Goal: Register for event/course

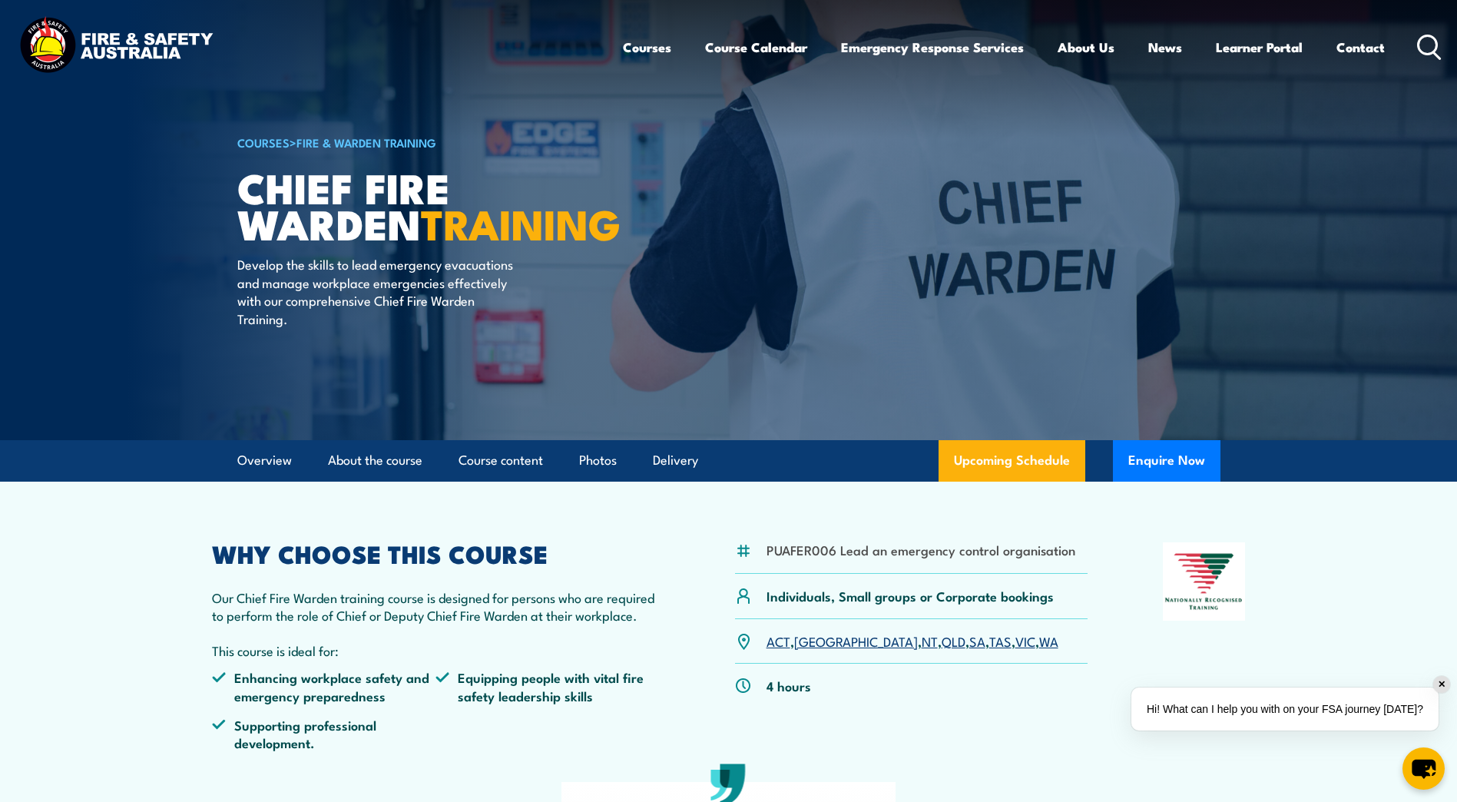
click at [91, 615] on section "PUAFER006 Lead an emergency control organisation Individuals, Small groups or C…" at bounding box center [728, 758] width 1457 height 552
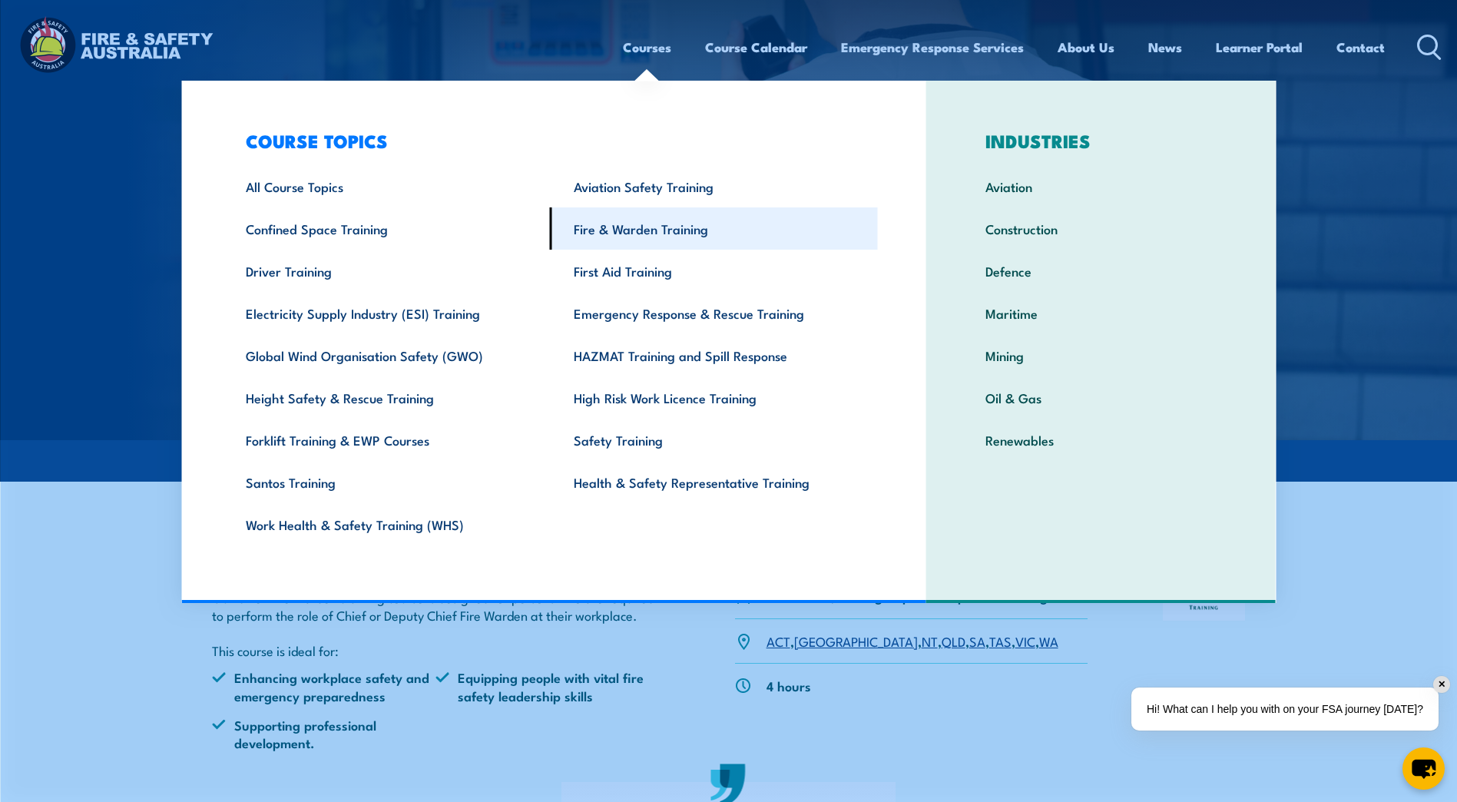
click at [631, 230] on link "Fire & Warden Training" at bounding box center [714, 228] width 328 height 42
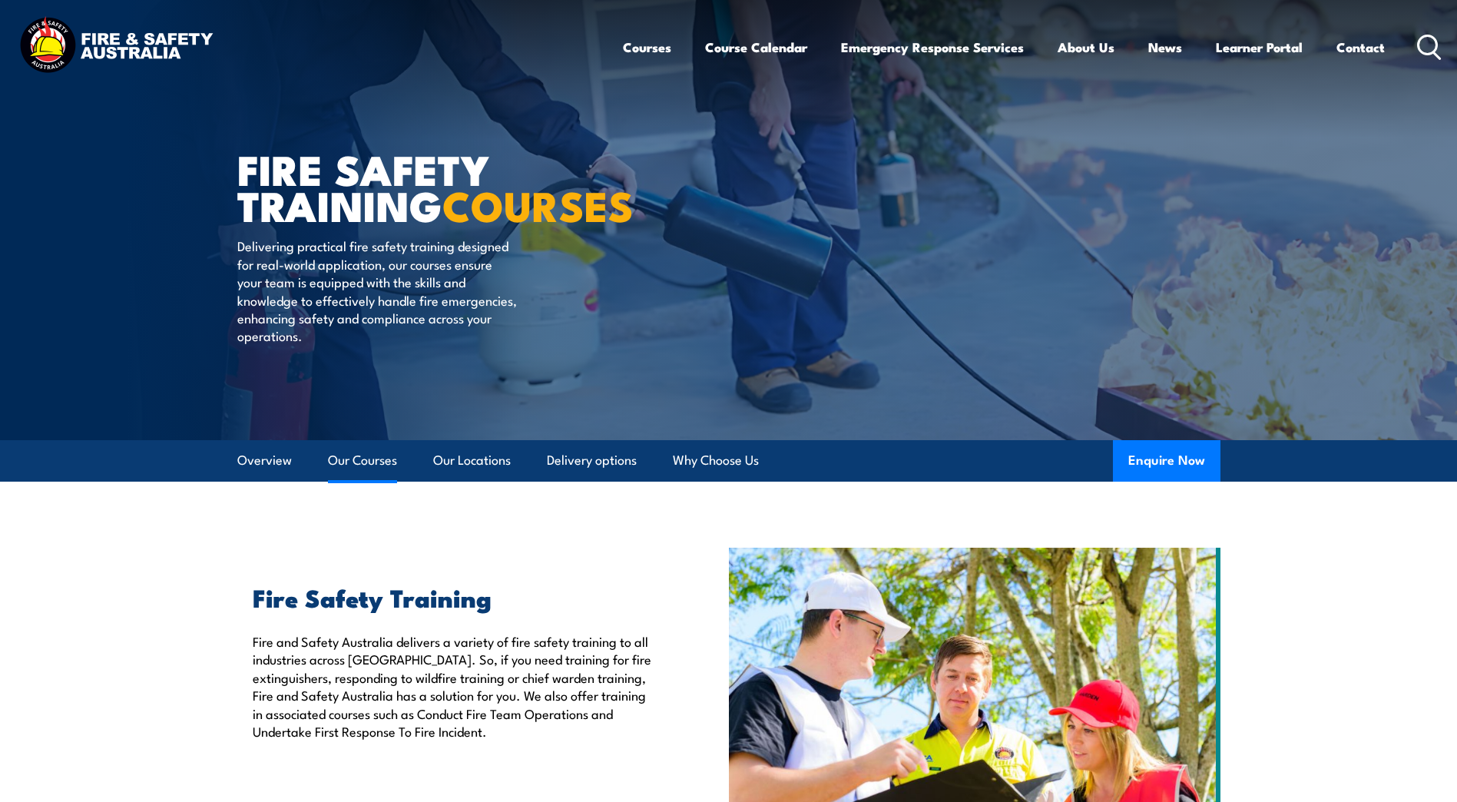
click at [363, 457] on link "Our Courses" at bounding box center [362, 460] width 69 height 41
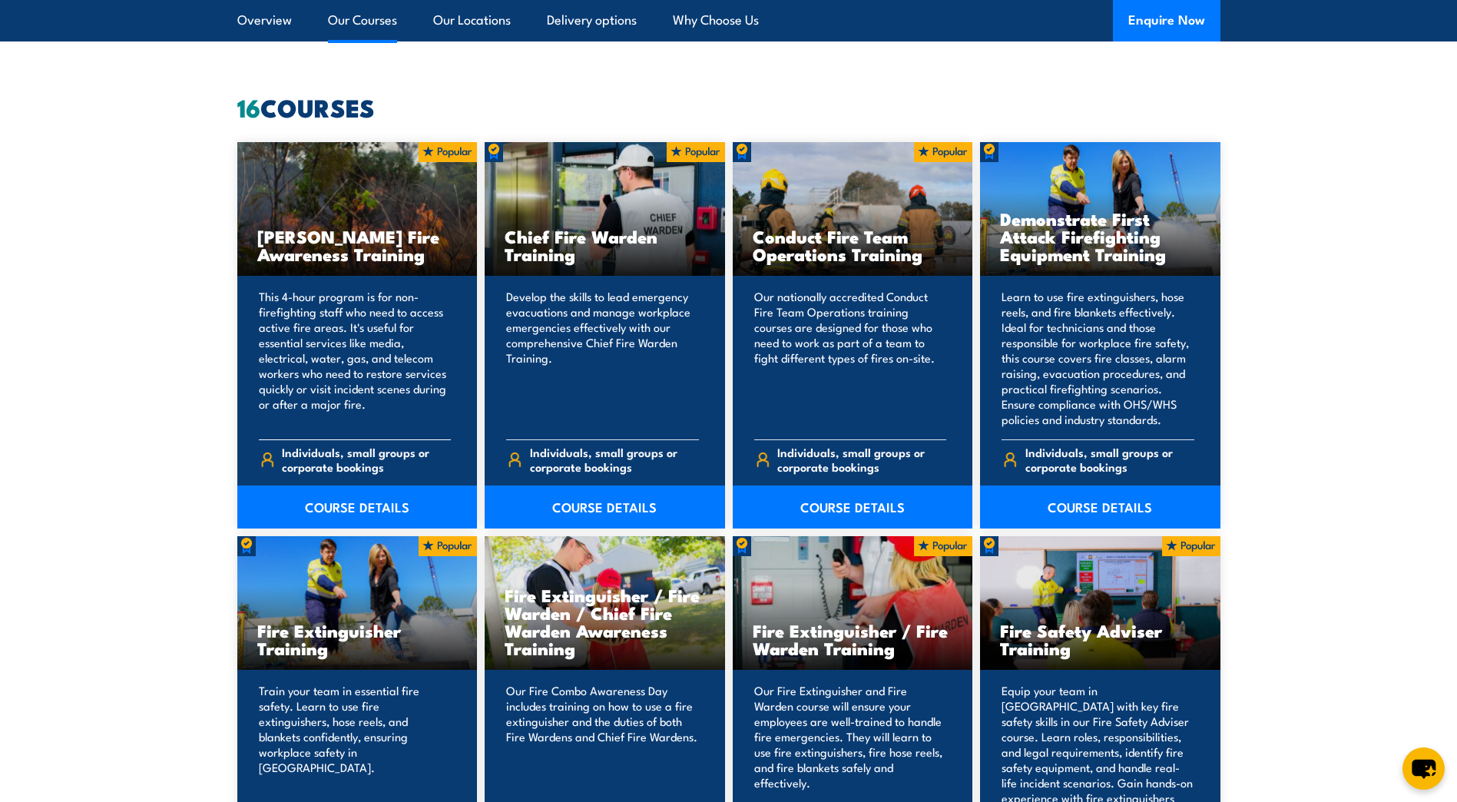
scroll to position [1165, 0]
click at [599, 502] on link "COURSE DETAILS" at bounding box center [605, 506] width 240 height 43
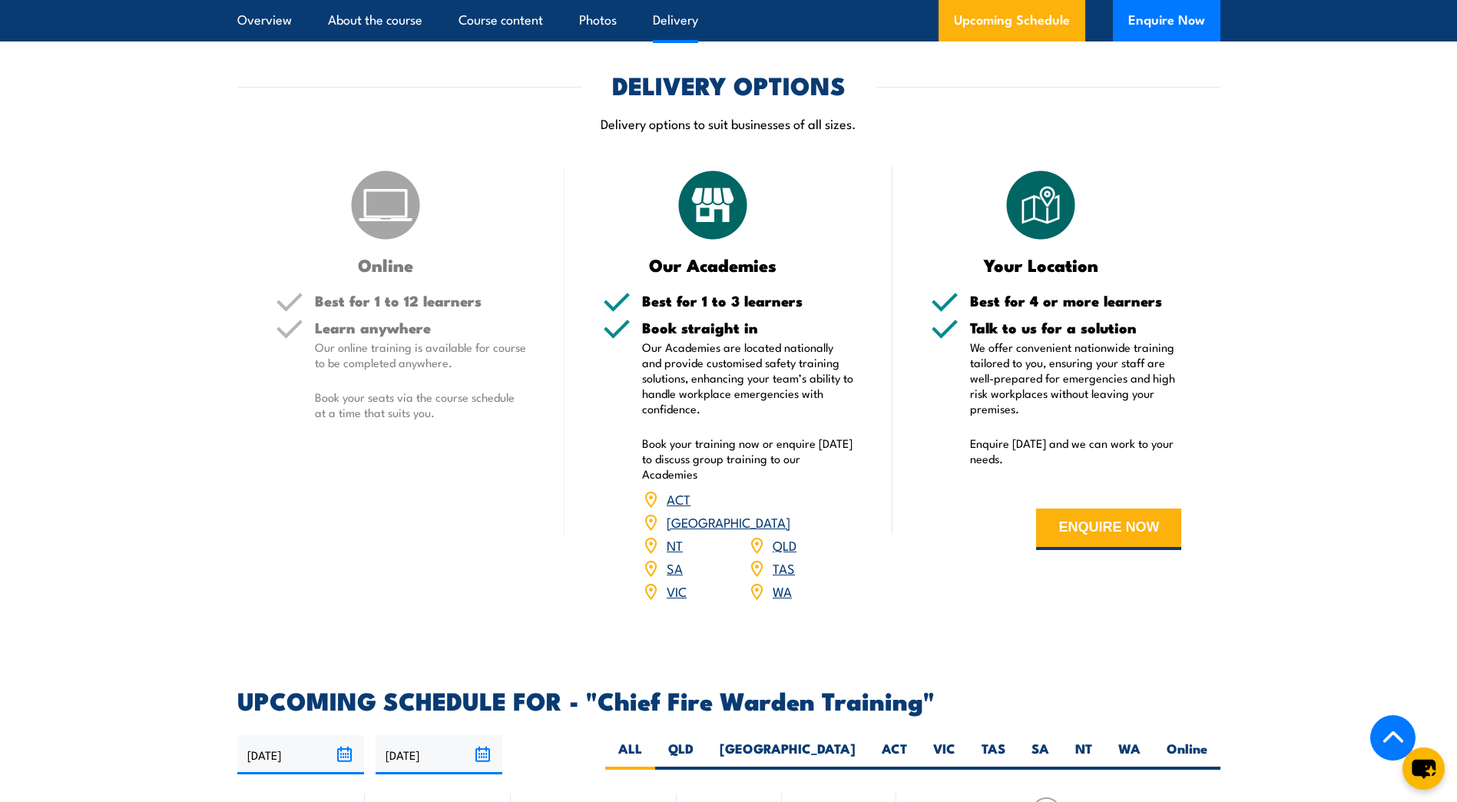
scroll to position [2228, 0]
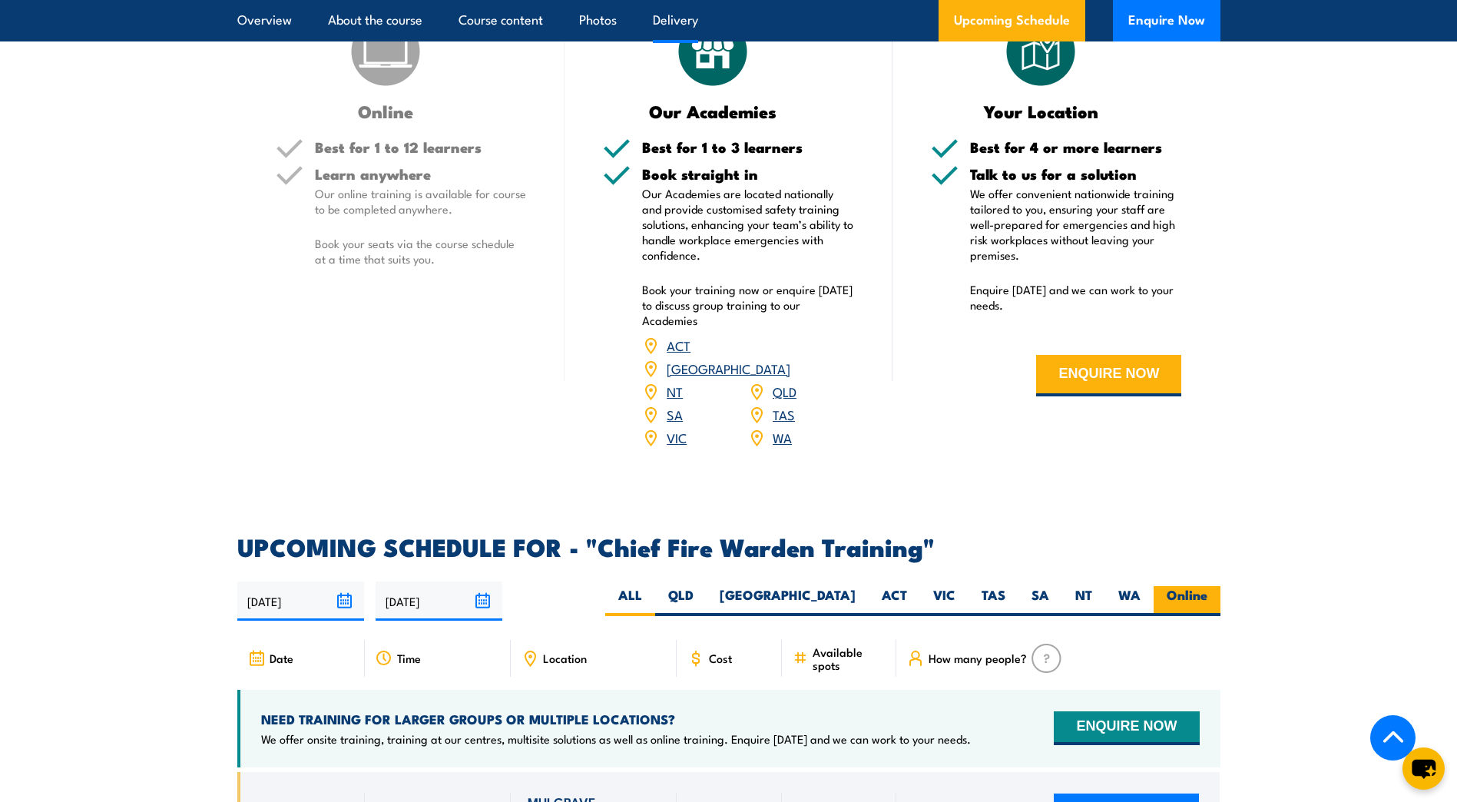
click at [1200, 586] on label "Online" at bounding box center [1187, 601] width 67 height 30
click at [1208, 586] on input "Online" at bounding box center [1213, 591] width 10 height 10
radio input "true"
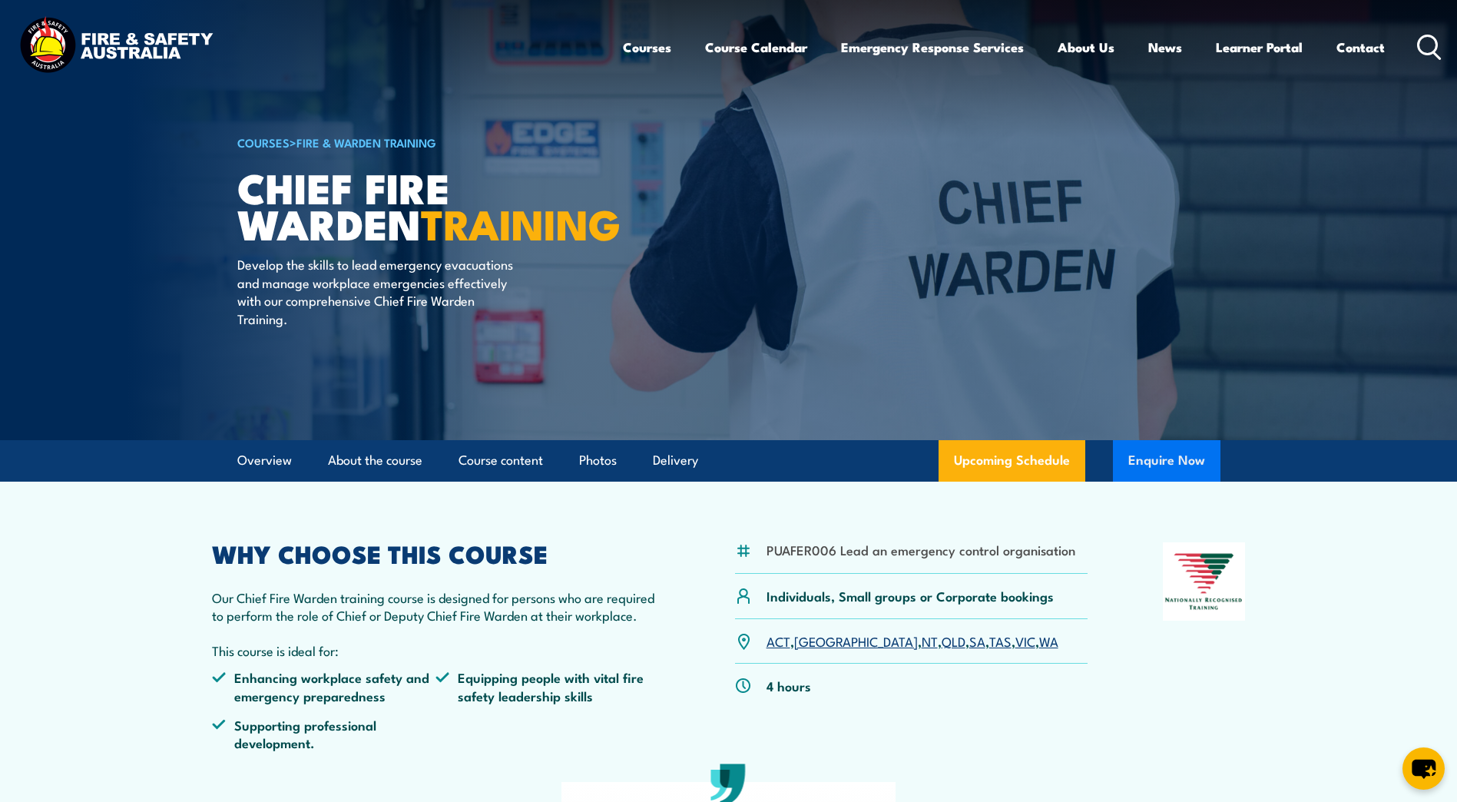
click at [1185, 465] on button "Enquire Now" at bounding box center [1167, 460] width 108 height 41
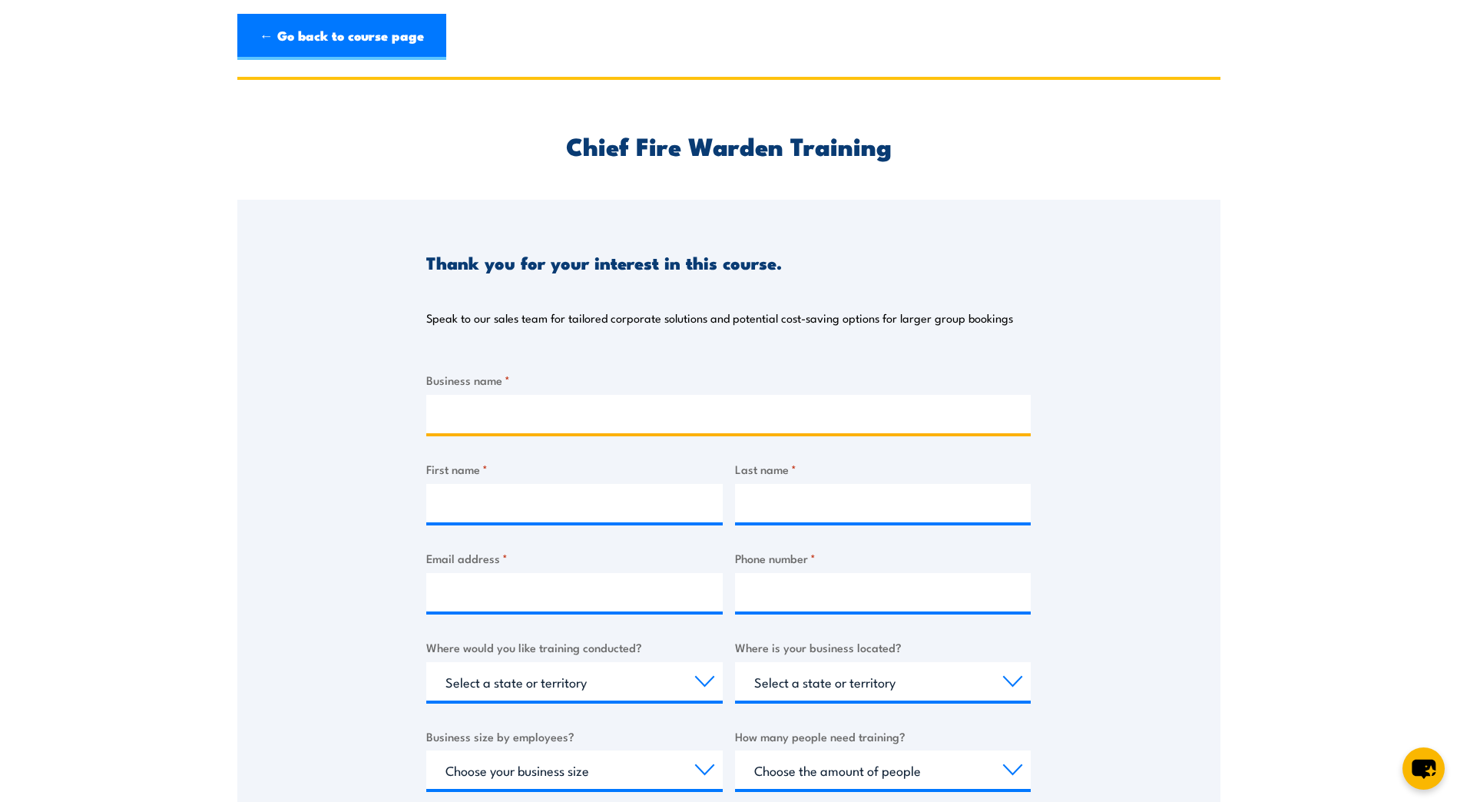
drag, startPoint x: 453, startPoint y: 423, endPoint x: 439, endPoint y: 426, distance: 14.2
click at [453, 423] on input "Business name *" at bounding box center [728, 414] width 605 height 38
type input "Peninsula Grammar"
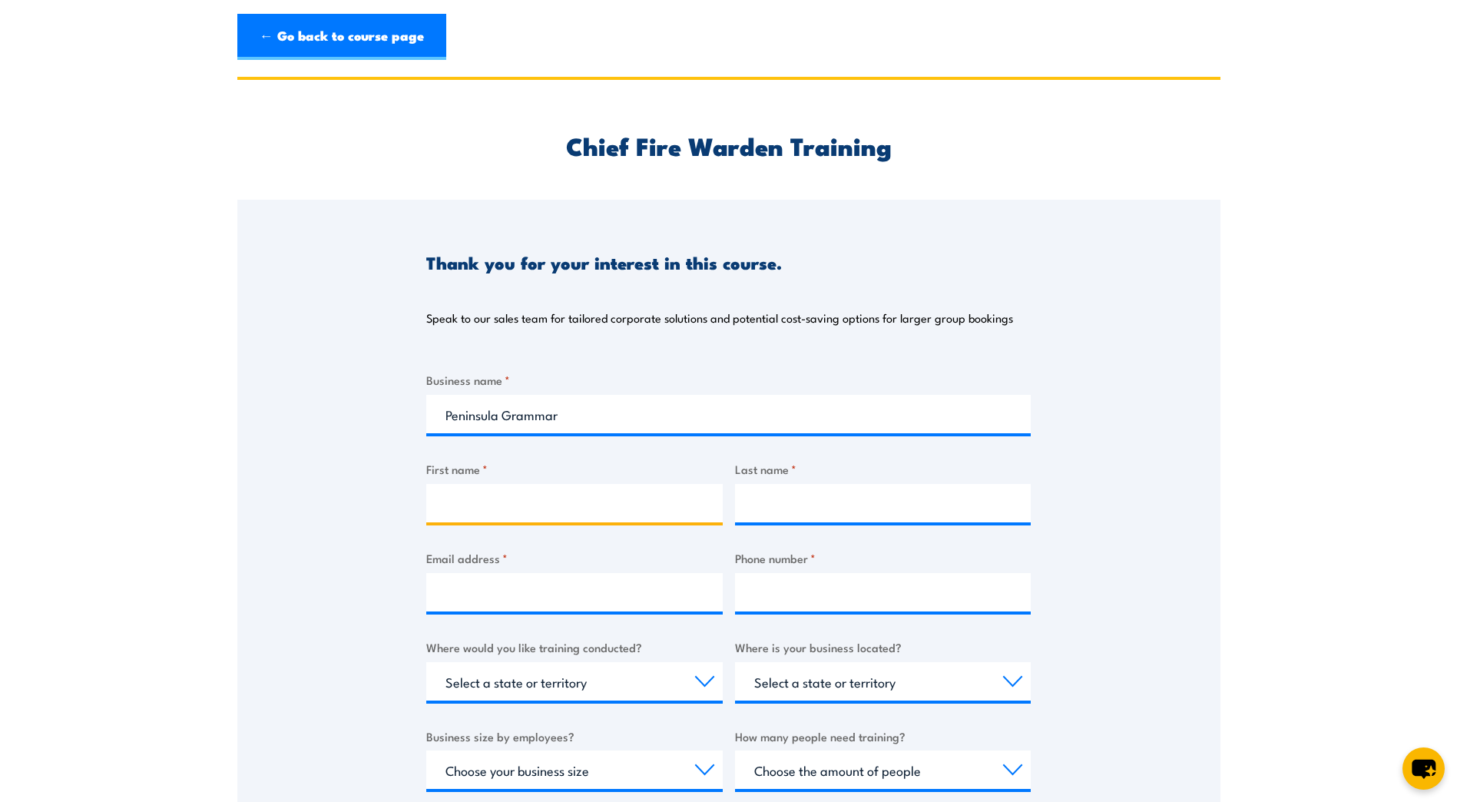
type input "Test"
type input "Anthony"
type input "aingram@pgs.vic.edu.au"
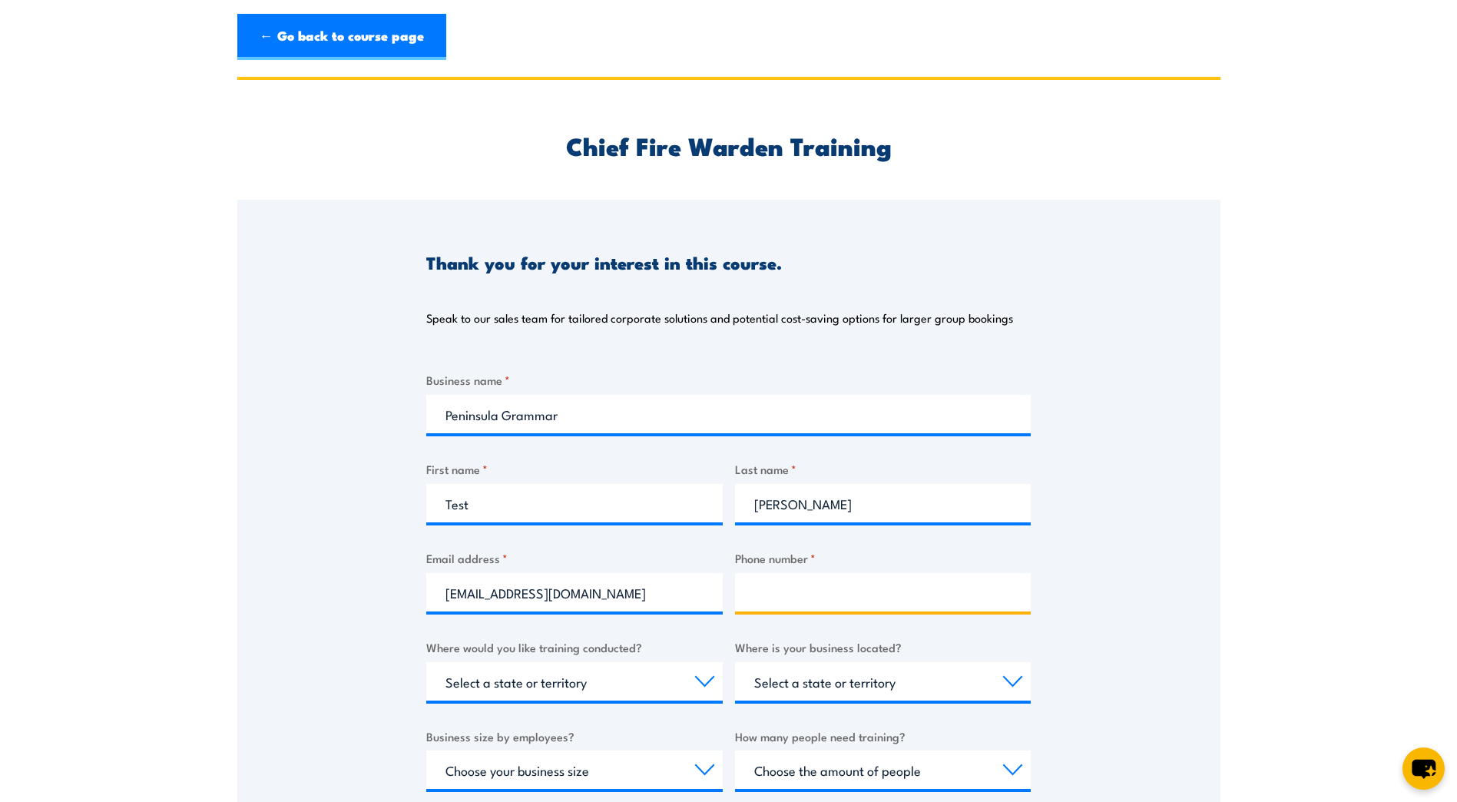
type input "0419792552"
drag, startPoint x: 493, startPoint y: 511, endPoint x: 412, endPoint y: 499, distance: 82.2
click at [412, 499] on div "Thank you for your interest in this course. Speak to our sales team for tailore…" at bounding box center [728, 583] width 983 height 767
type input "Anthony"
type input "Ingram"
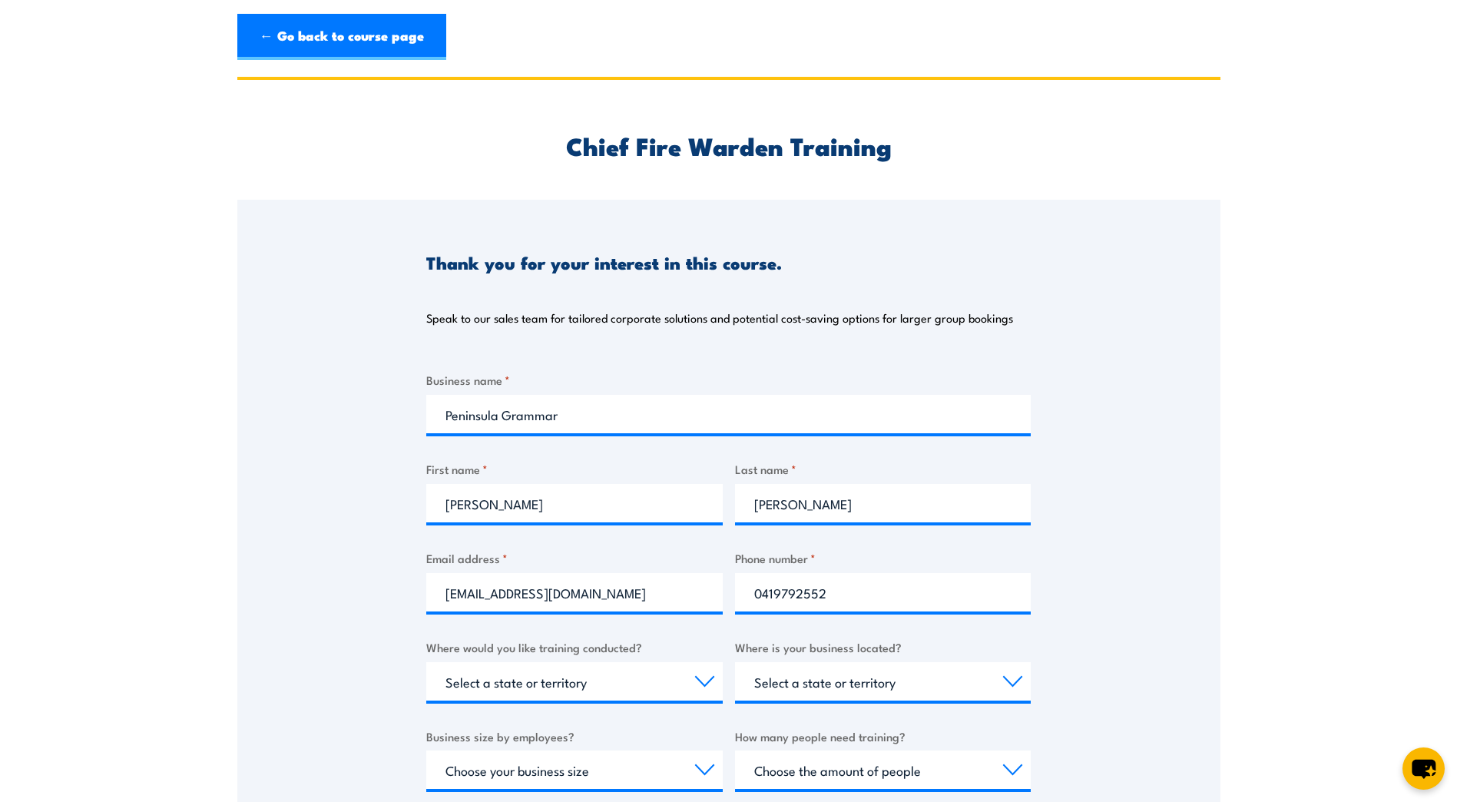
click at [376, 499] on div "Thank you for your interest in this course. Speak to our sales team for tailore…" at bounding box center [728, 583] width 983 height 767
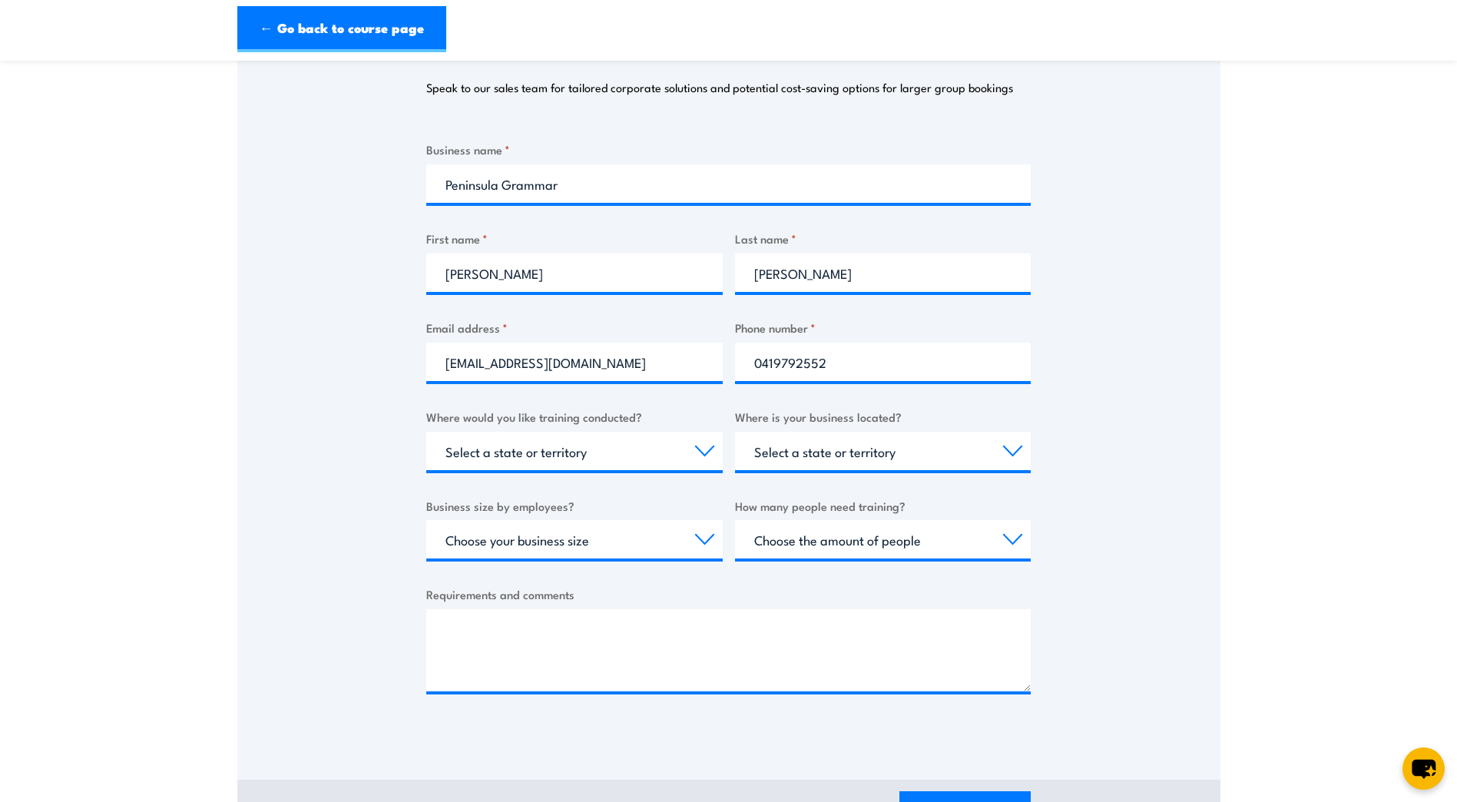
scroll to position [307, 0]
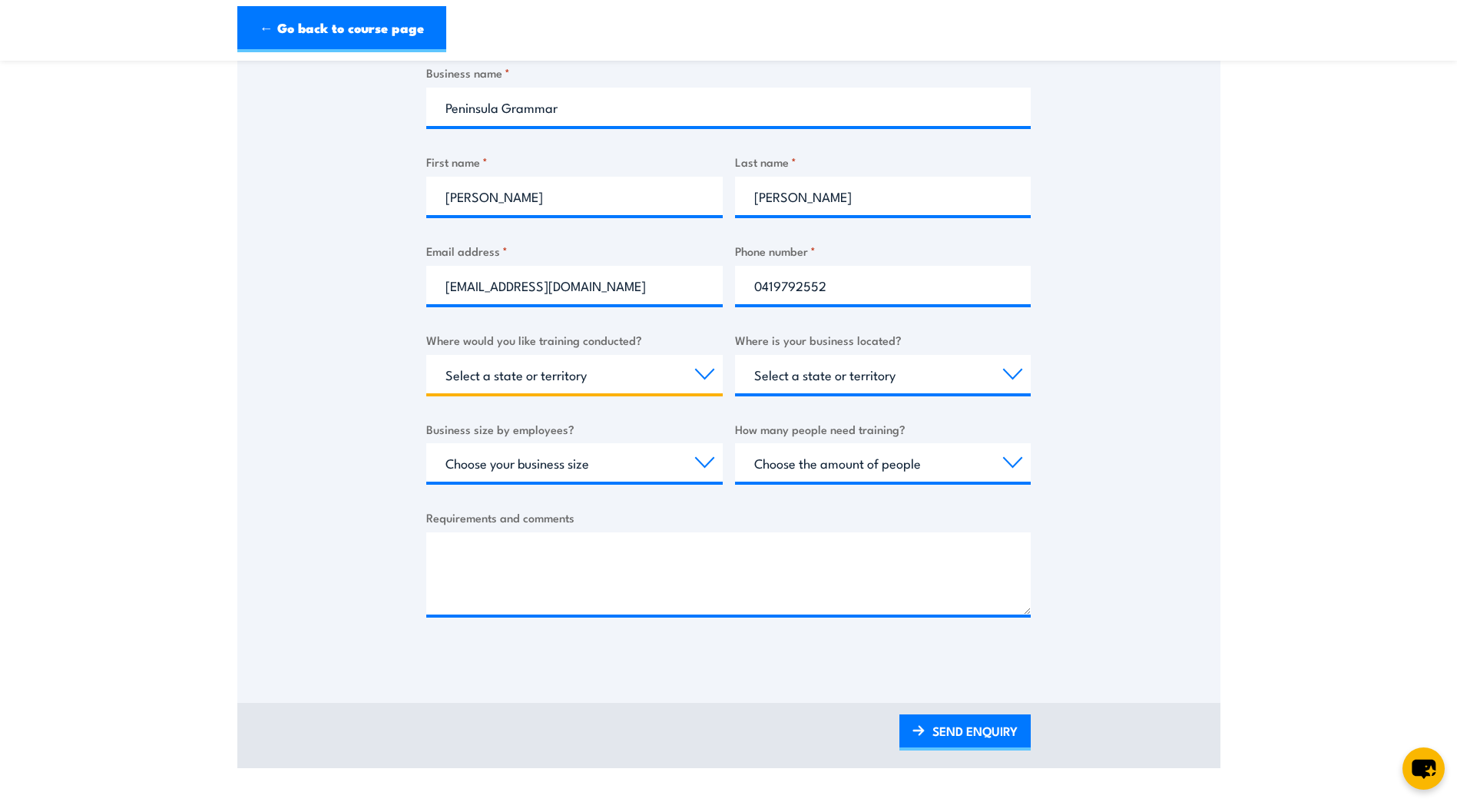
click at [697, 373] on select "Select a state or territory Nationally - multiple locations QLD NSW VIC SA ACT …" at bounding box center [574, 374] width 297 height 38
select select "VIC"
click at [426, 355] on select "Select a state or territory Nationally - multiple locations QLD NSW VIC SA ACT …" at bounding box center [574, 374] width 297 height 38
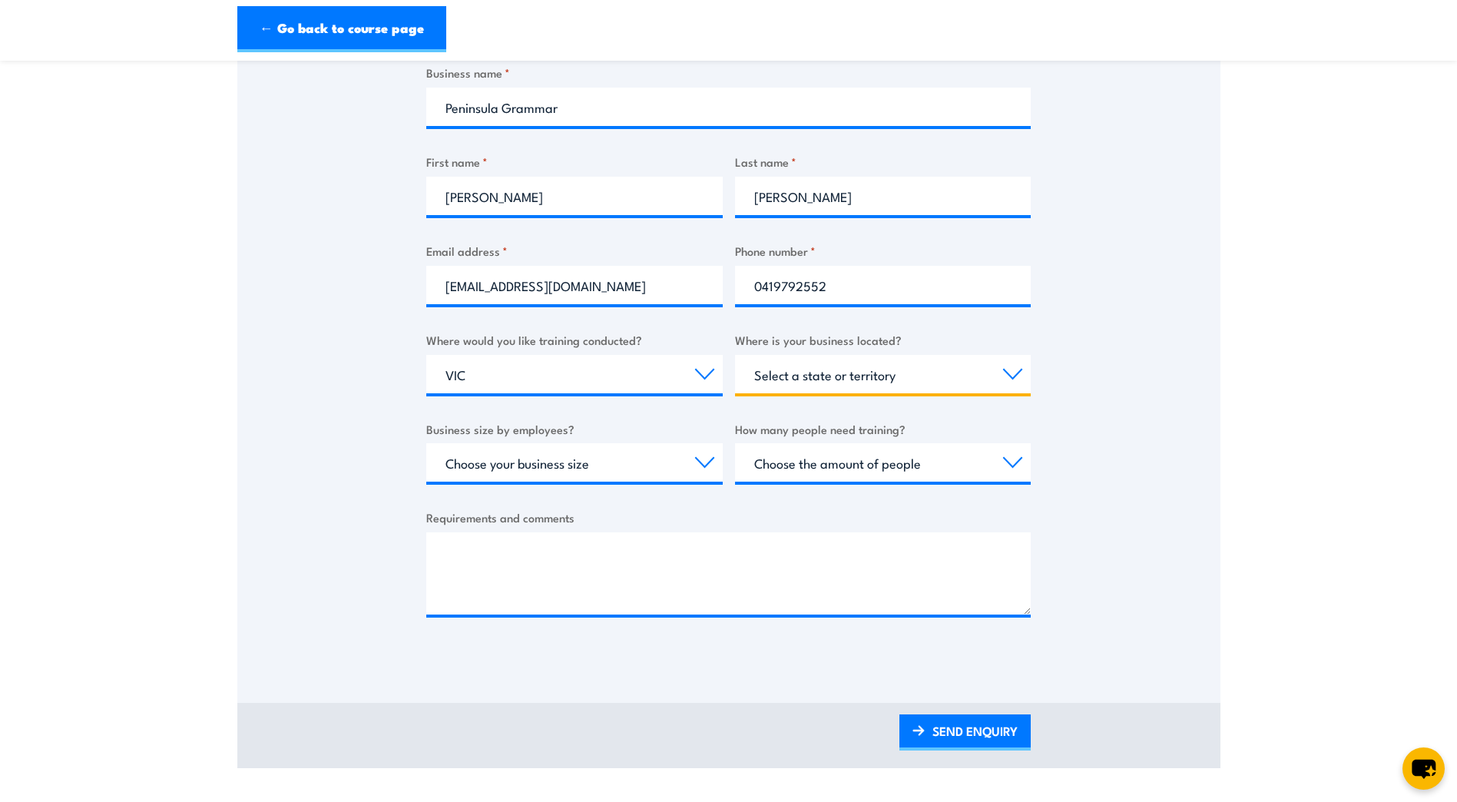
click at [843, 376] on select "Select a state or territory QLD NSW VIC SA ACT WA TAS NT" at bounding box center [883, 374] width 297 height 38
select select "VIC"
click at [735, 355] on select "Select a state or territory QLD NSW VIC SA ACT WA TAS NT" at bounding box center [883, 374] width 297 height 38
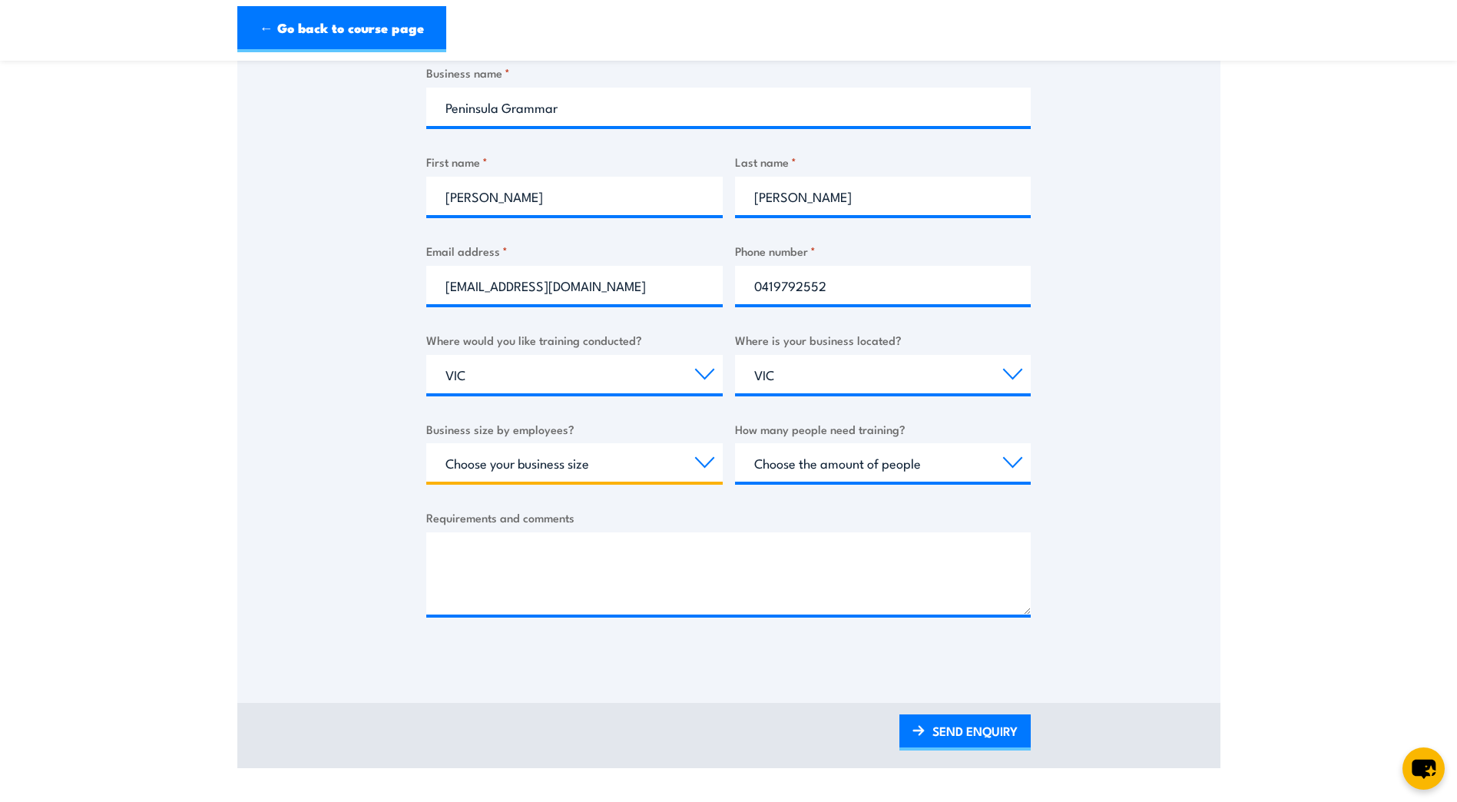
click at [705, 464] on select "Choose your business size 1 to 19 20 to 199 200+" at bounding box center [574, 462] width 297 height 38
select select "200+"
click at [426, 443] on select "Choose your business size 1 to 19 20 to 199 200+" at bounding box center [574, 462] width 297 height 38
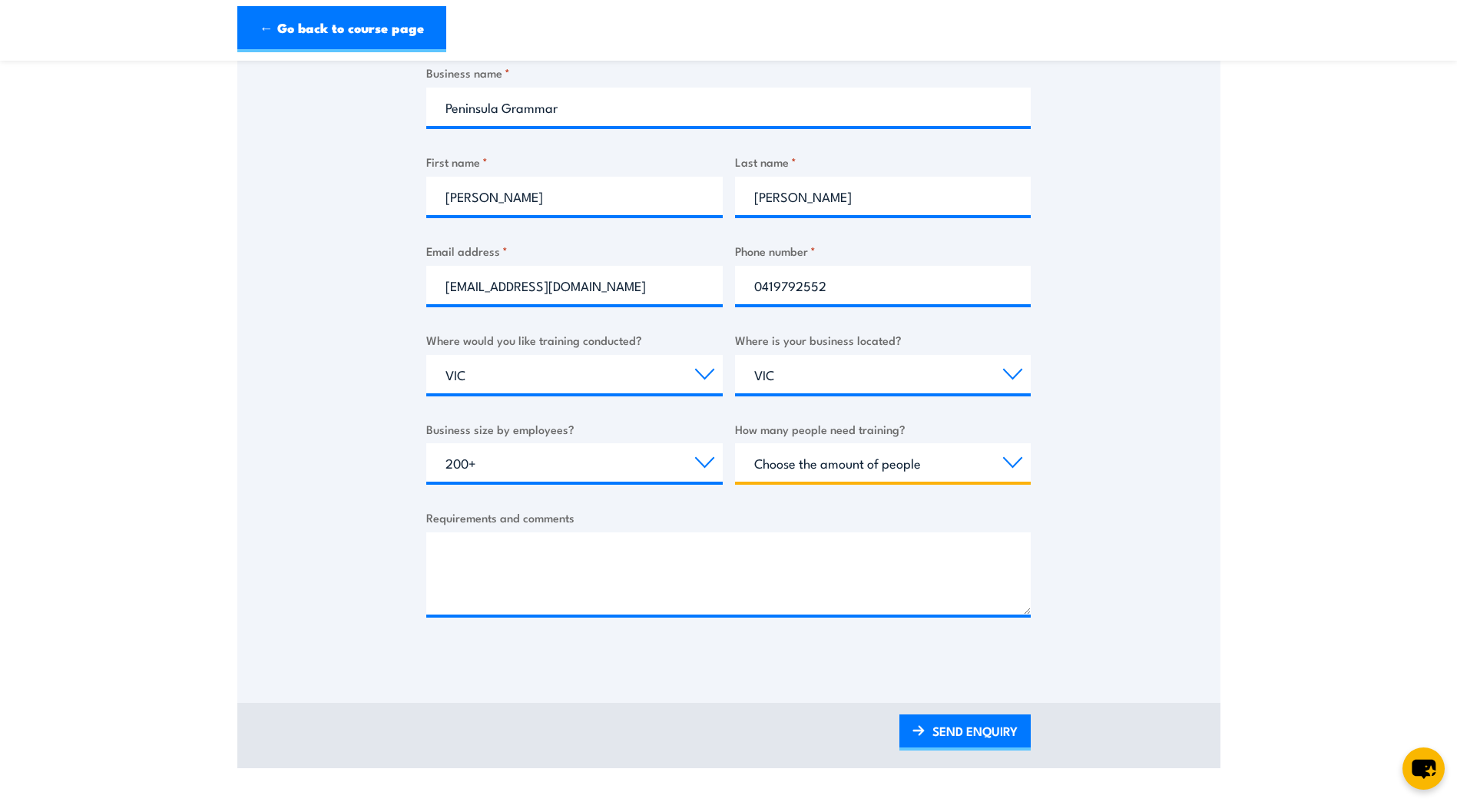
click at [815, 456] on select "Choose the amount of people 1 to 4 5 to 19 20+" at bounding box center [883, 462] width 297 height 38
select select "1 to 4"
click at [735, 443] on select "Choose the amount of people 1 to 4 5 to 19 20+" at bounding box center [883, 462] width 297 height 38
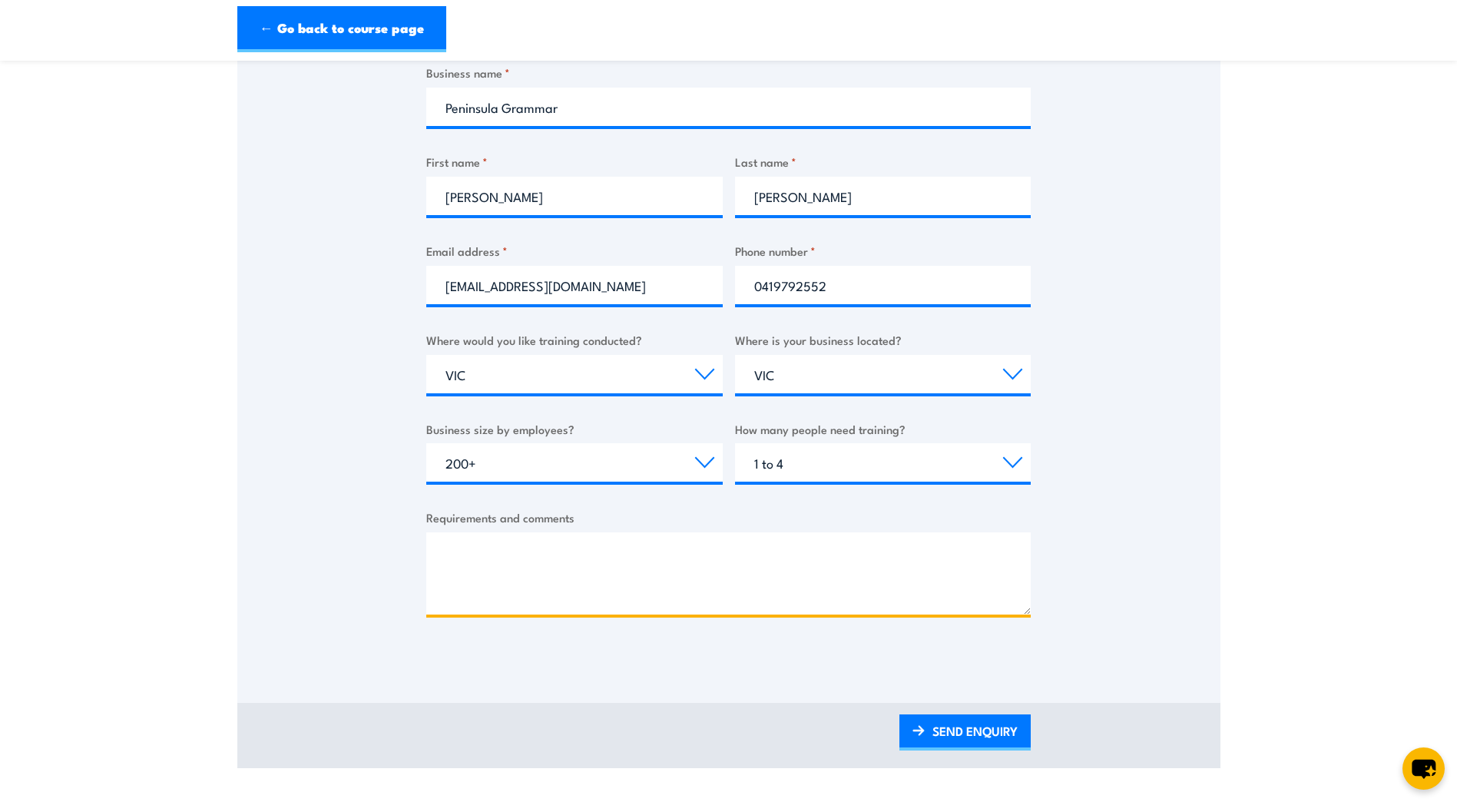
click at [516, 547] on textarea "Requirements and comments" at bounding box center [728, 573] width 605 height 82
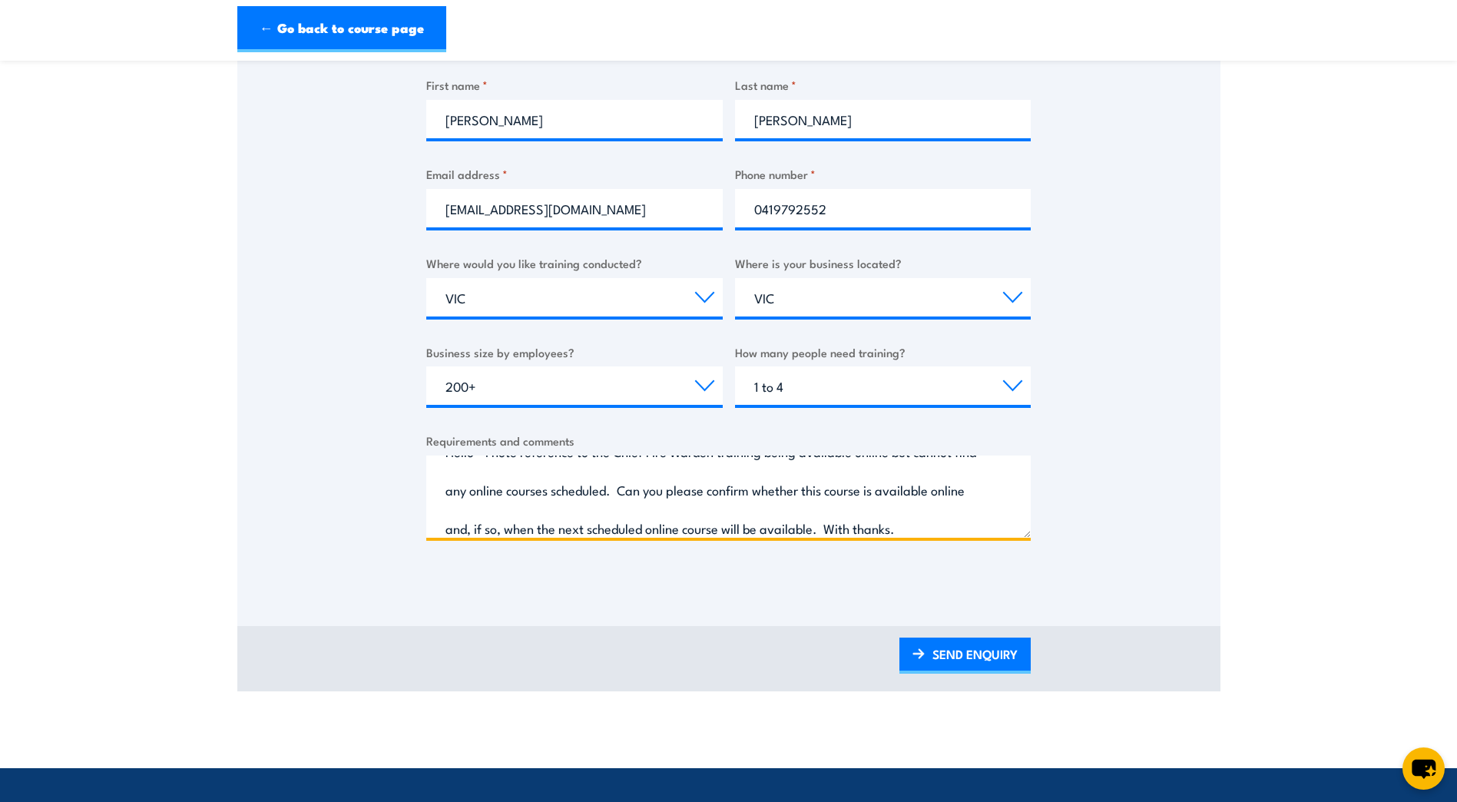
scroll to position [461, 0]
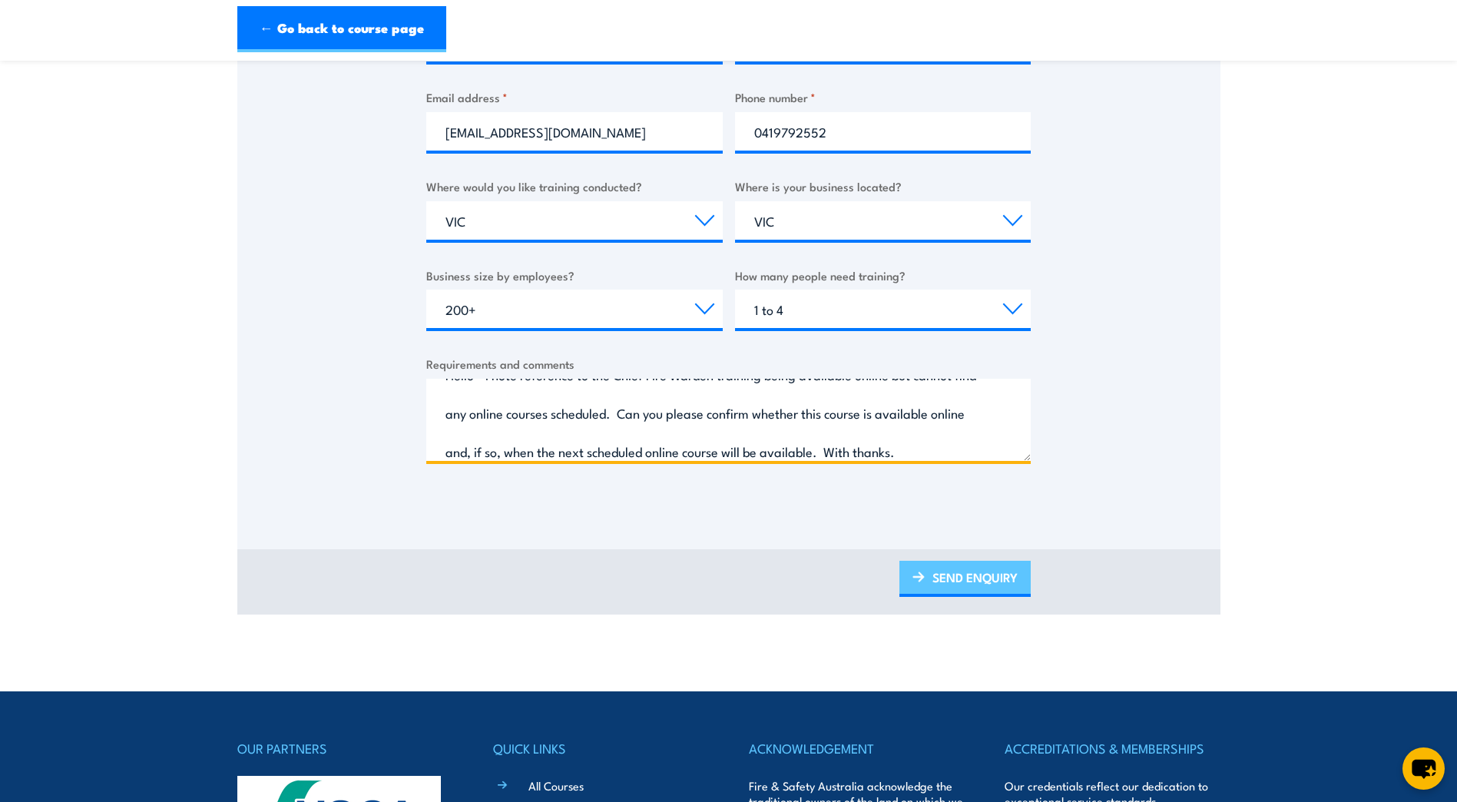
type textarea "Hello - I note reference to the Chief Fire Warden training being available onli…"
click at [950, 579] on link "SEND ENQUIRY" at bounding box center [965, 579] width 131 height 36
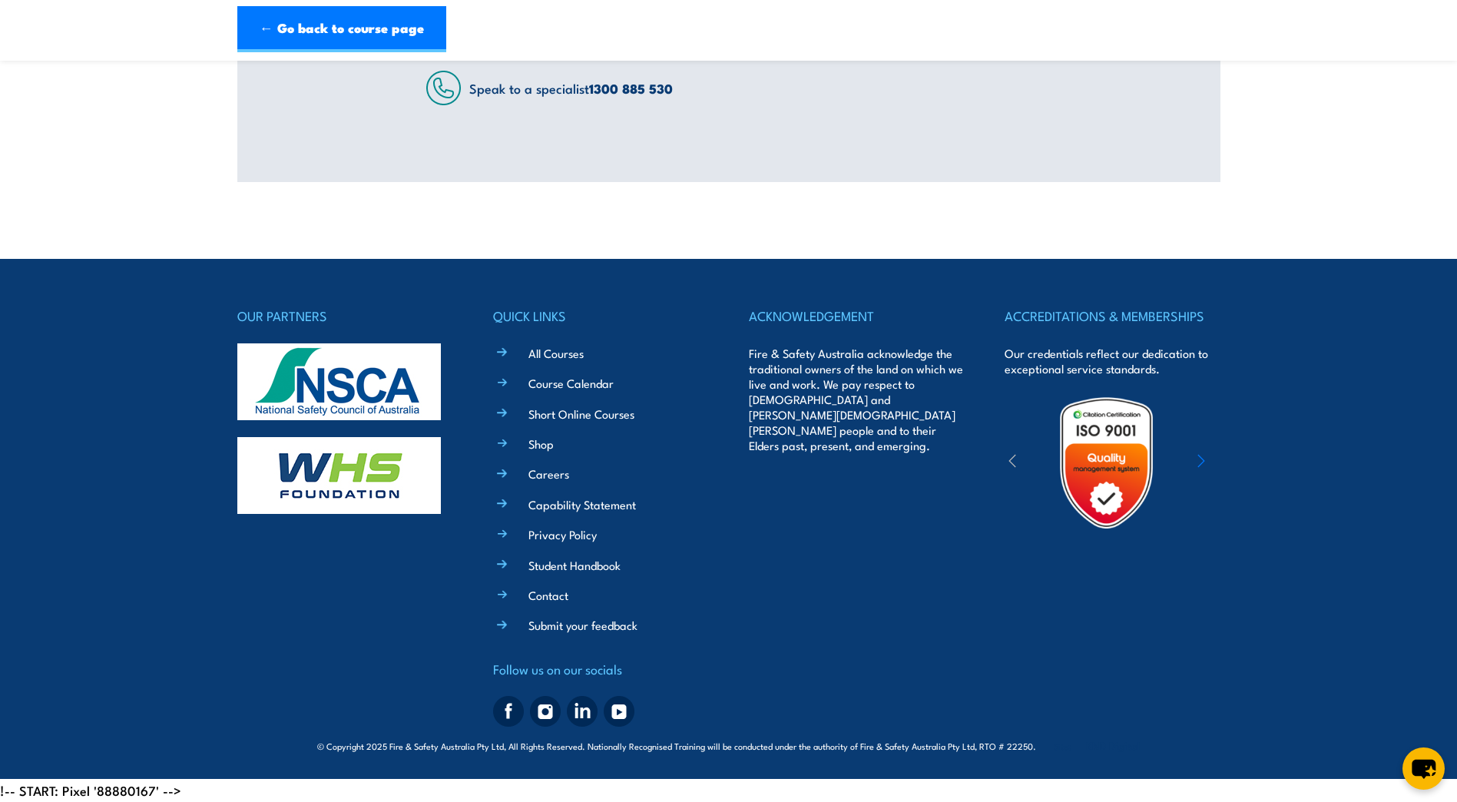
scroll to position [0, 0]
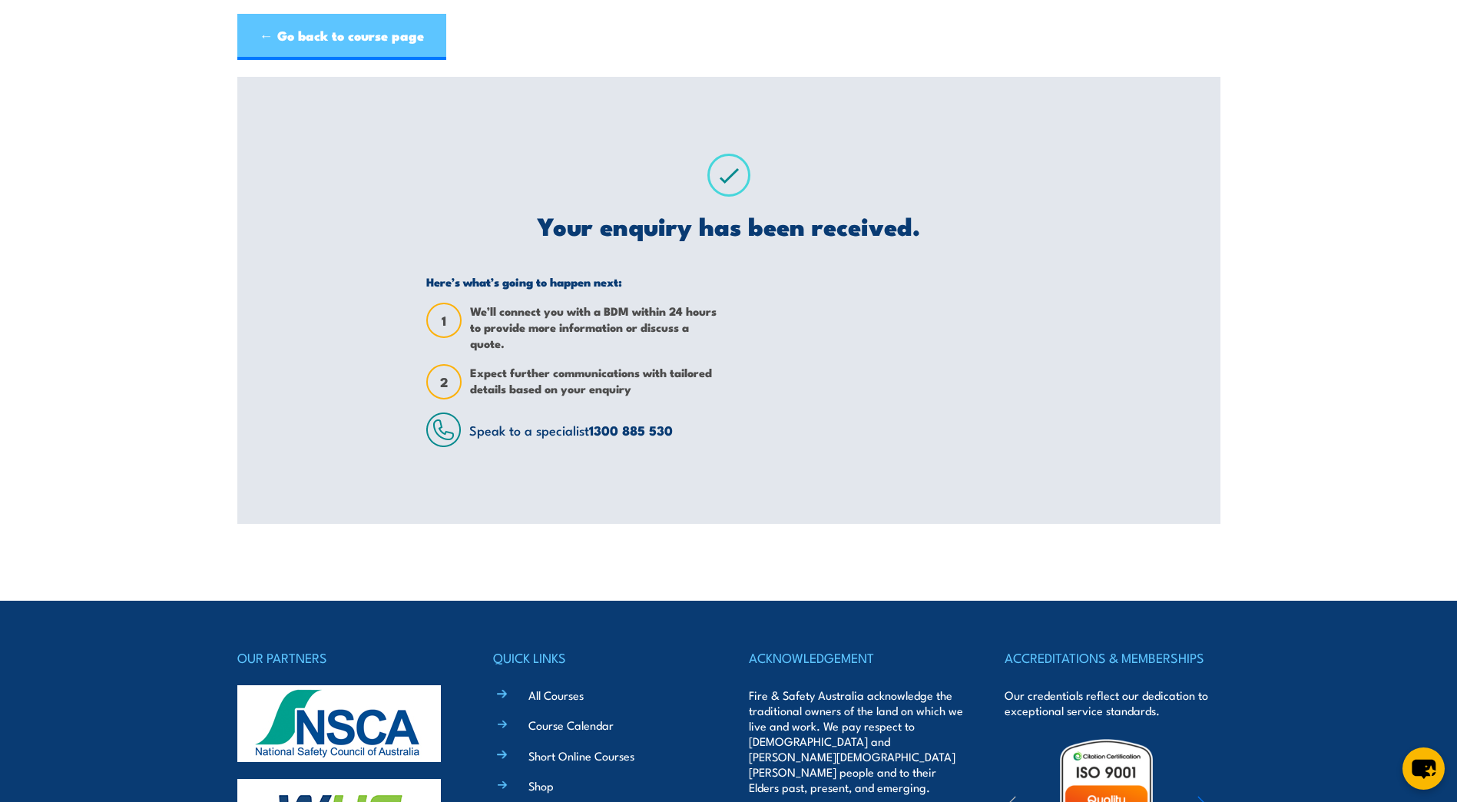
click at [293, 35] on link "← Go back to course page" at bounding box center [341, 37] width 209 height 46
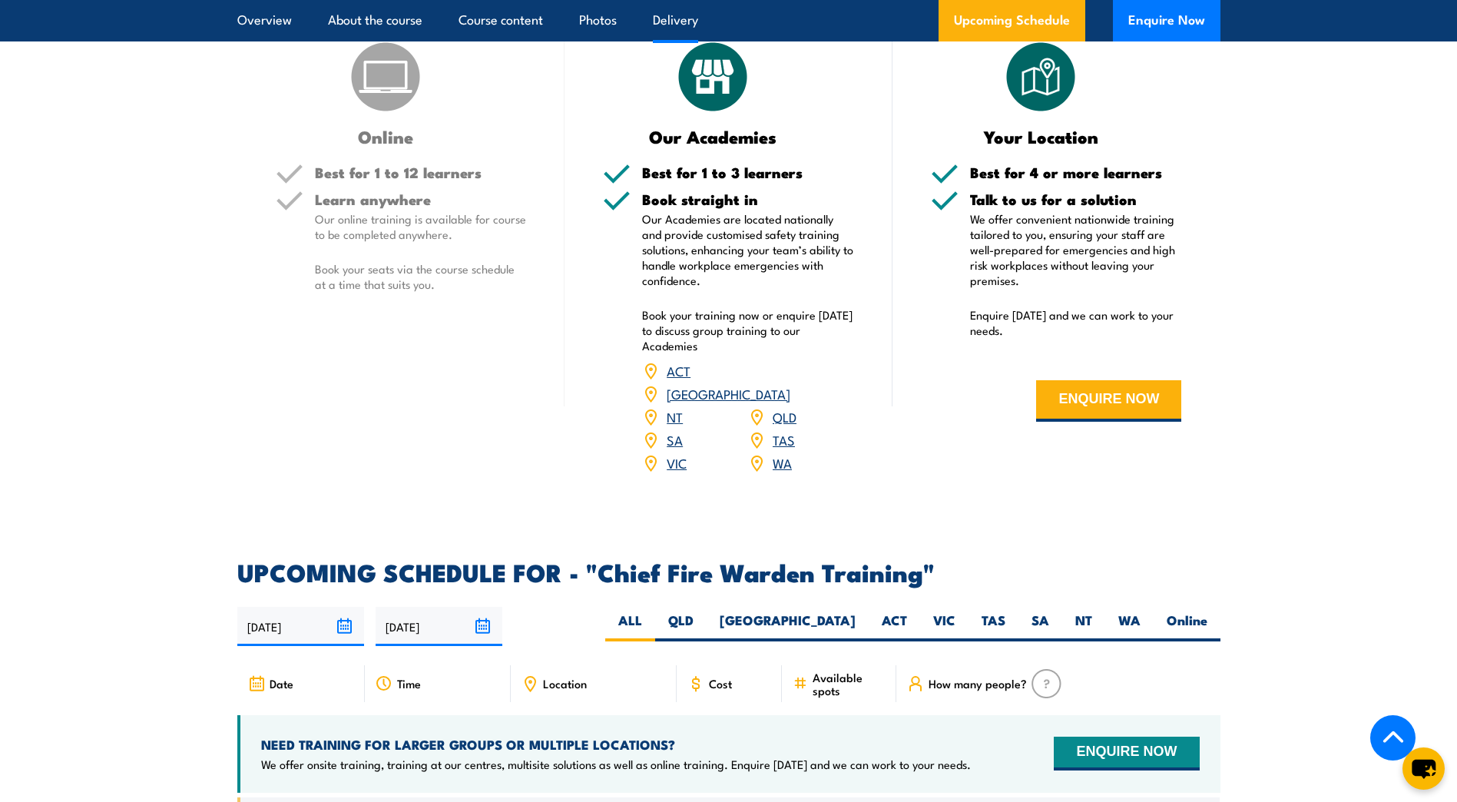
scroll to position [2279, 0]
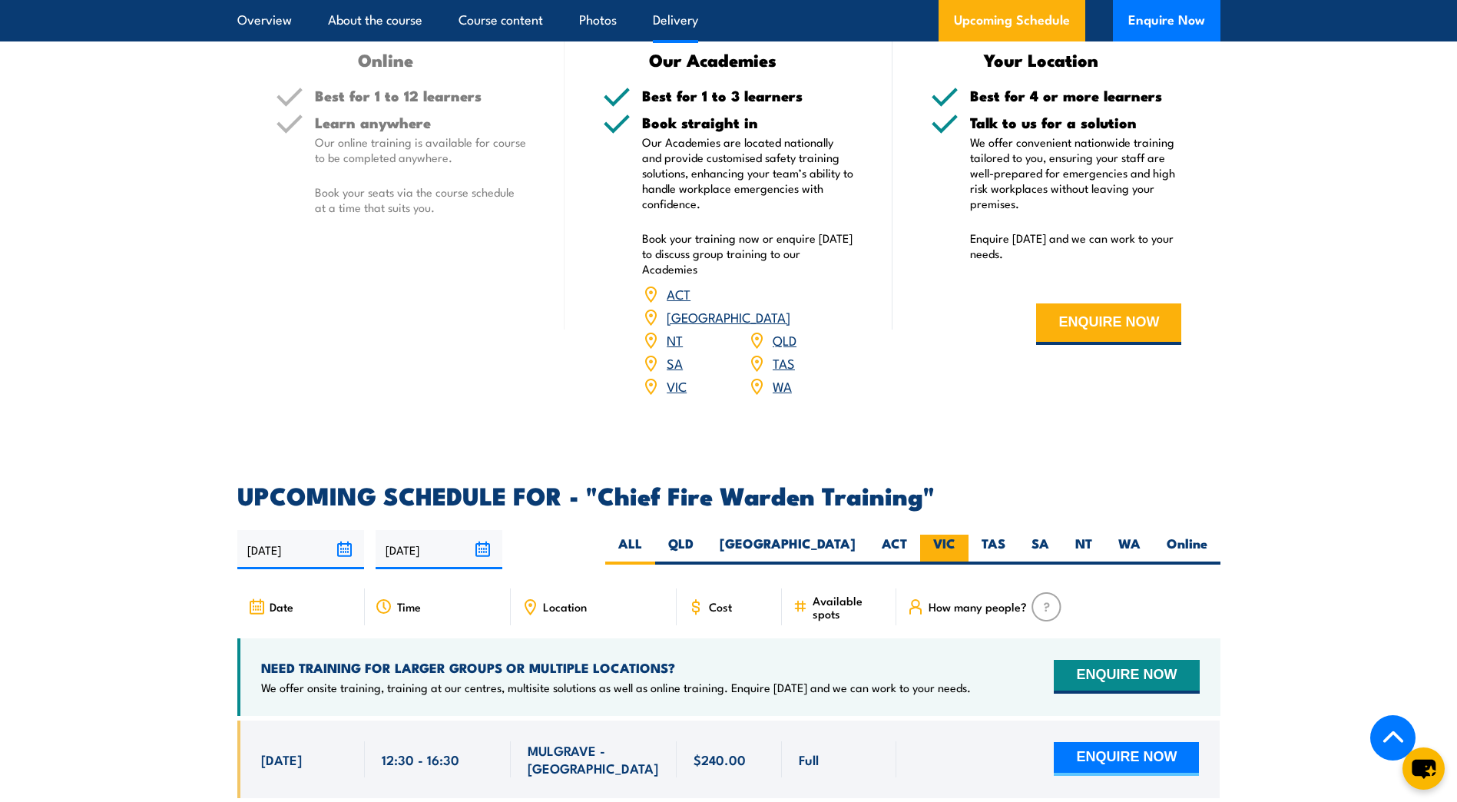
click at [956, 535] on label "VIC" at bounding box center [944, 550] width 48 height 30
click at [956, 535] on input "VIC" at bounding box center [961, 540] width 10 height 10
radio input "true"
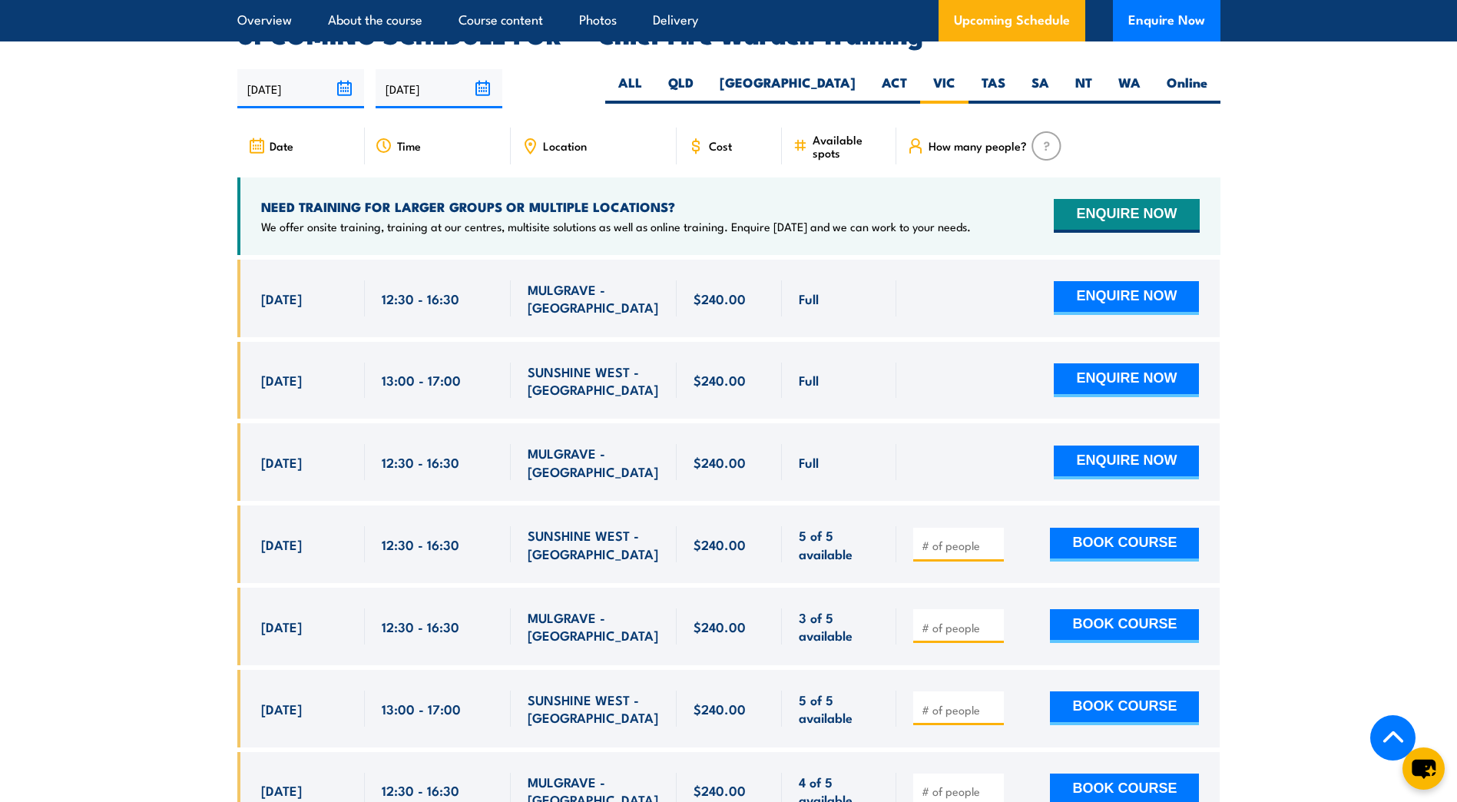
scroll to position [2894, 0]
